Goal: Transaction & Acquisition: Download file/media

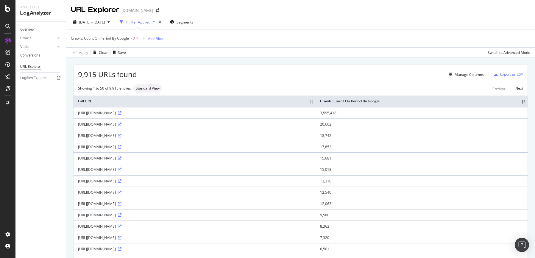
click at [501, 74] on div "Export as CSV" at bounding box center [511, 74] width 23 height 5
click at [42, 102] on div "DataExports" at bounding box center [33, 102] width 23 height 6
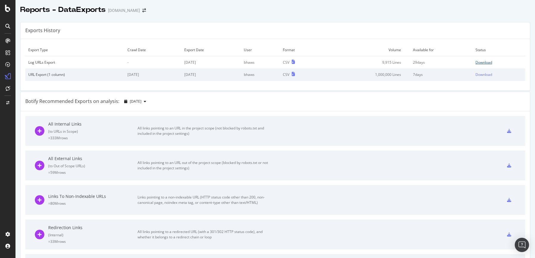
click at [475, 62] on div "Download" at bounding box center [483, 62] width 17 height 5
